Goal: Find specific page/section: Find specific page/section

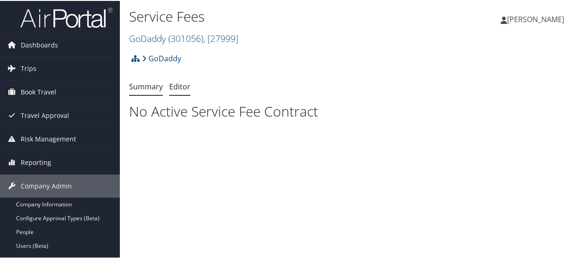
click at [172, 83] on link "Editor" at bounding box center [179, 86] width 21 height 10
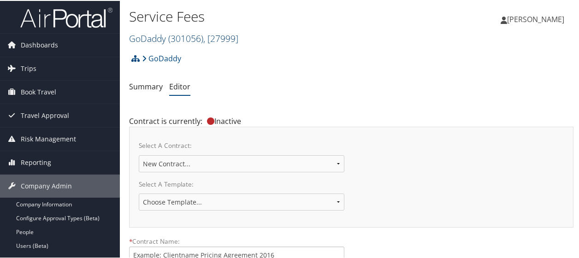
click at [146, 36] on link "GoDaddy ( 301056 ) , [ 27999 ]" at bounding box center [183, 37] width 109 height 12
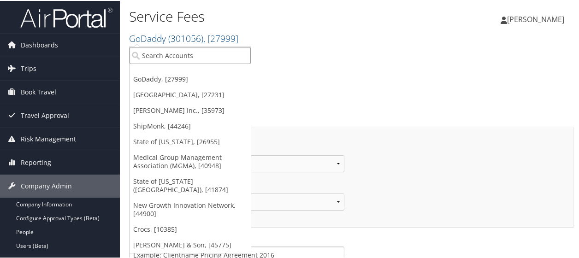
click at [152, 54] on input "search" at bounding box center [190, 54] width 121 height 17
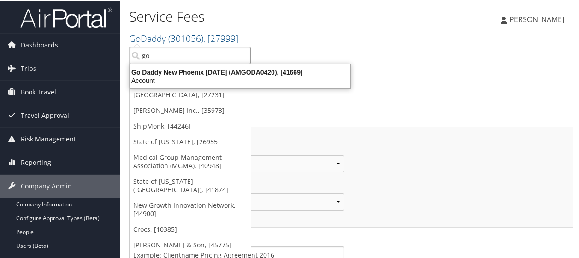
type input "god"
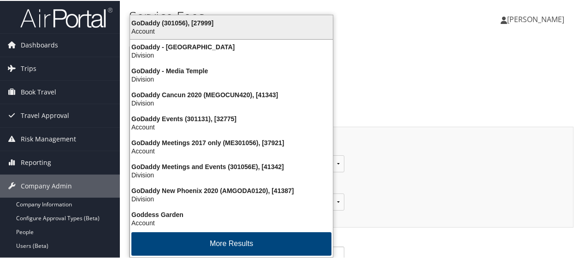
click at [157, 30] on div "Account" at bounding box center [232, 30] width 214 height 8
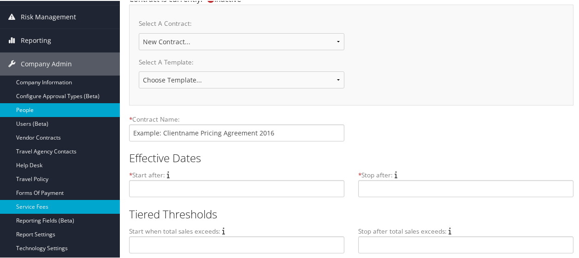
scroll to position [138, 0]
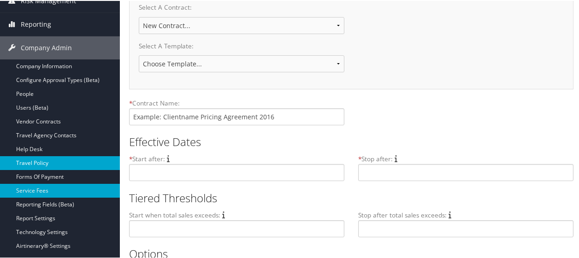
click at [45, 161] on link "Travel Policy" at bounding box center [60, 162] width 120 height 14
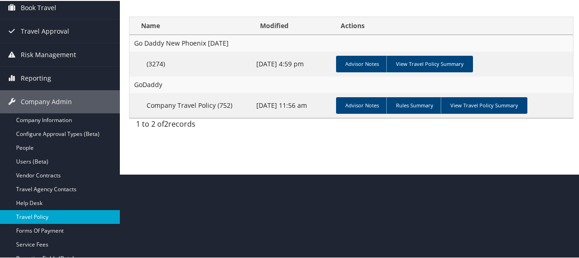
scroll to position [138, 0]
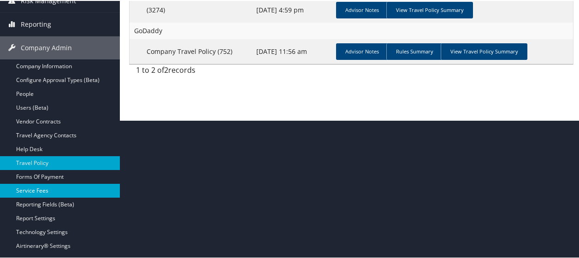
click at [56, 185] on link "Service Fees" at bounding box center [60, 190] width 120 height 14
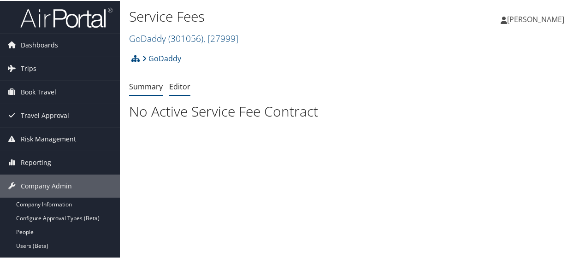
click at [179, 81] on link "Editor" at bounding box center [179, 86] width 21 height 10
